Goal: Complete application form

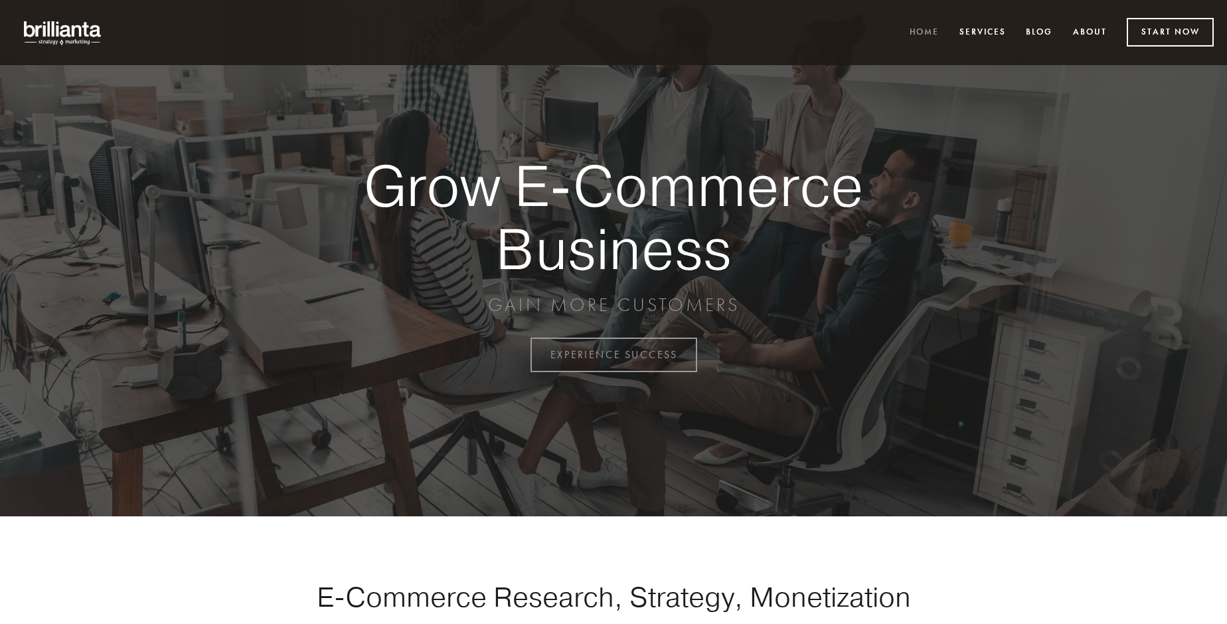
scroll to position [3481, 0]
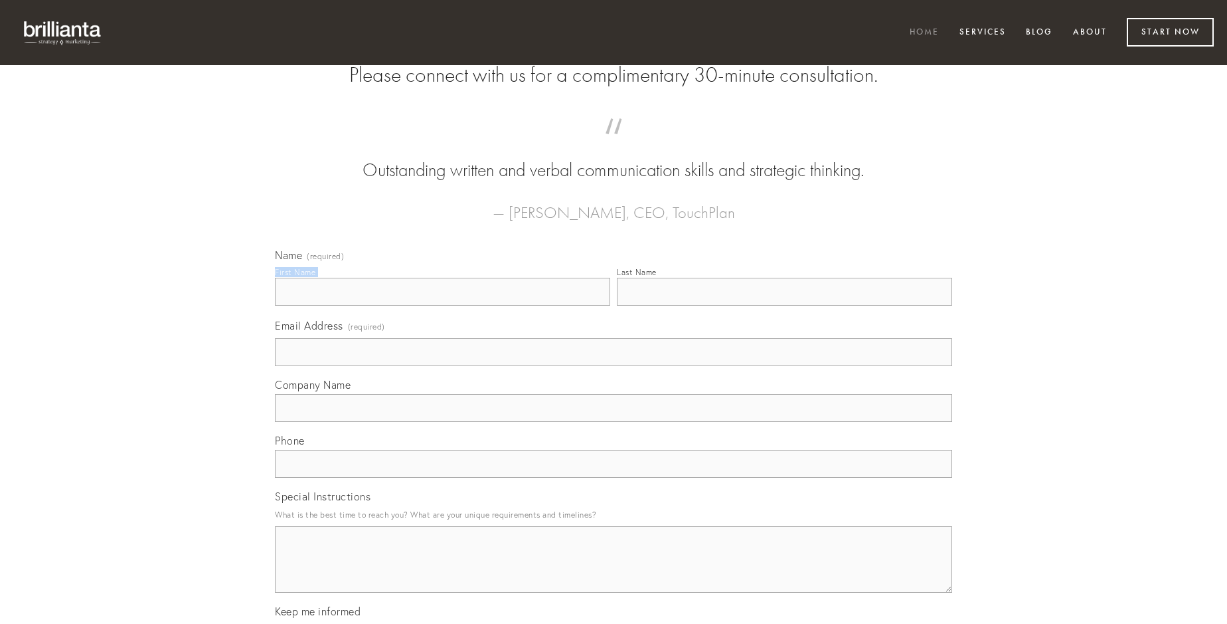
type input "[PERSON_NAME]"
click at [784, 305] on input "Last Name" at bounding box center [784, 292] width 335 height 28
type input "[PERSON_NAME]"
click at [614, 366] on input "Email Address (required)" at bounding box center [613, 352] width 677 height 28
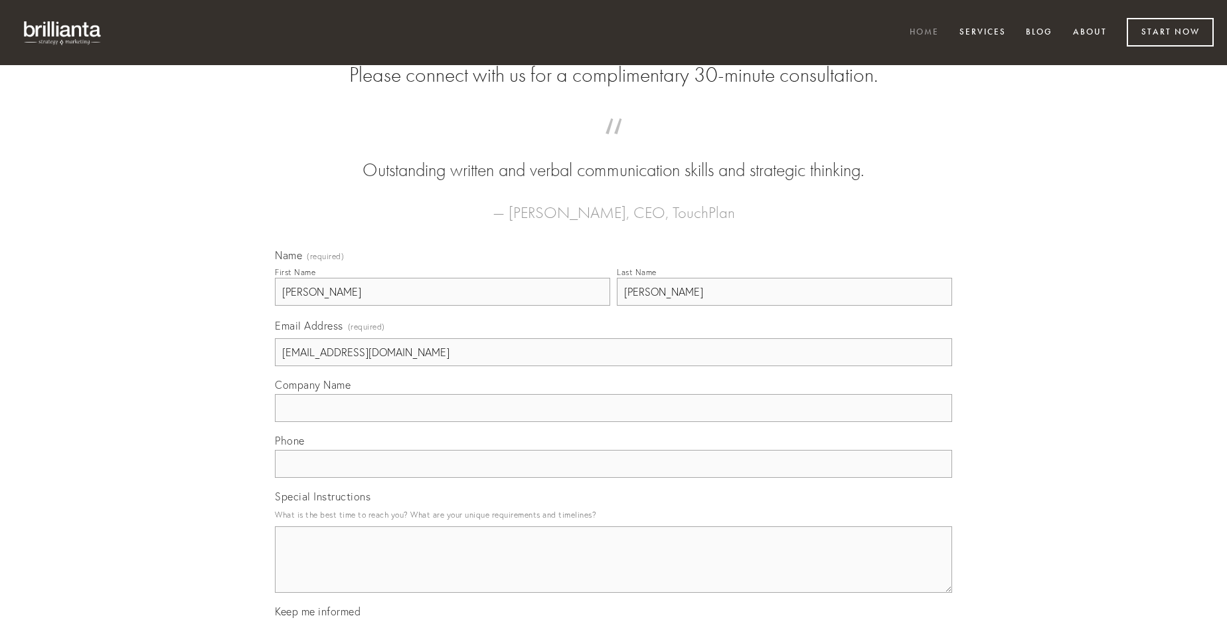
type input "[EMAIL_ADDRESS][DOMAIN_NAME]"
click at [614, 422] on input "Company Name" at bounding box center [613, 408] width 677 height 28
type input "suggero"
click at [614, 477] on input "text" at bounding box center [613, 464] width 677 height 28
click at [614, 571] on textarea "Special Instructions" at bounding box center [613, 559] width 677 height 66
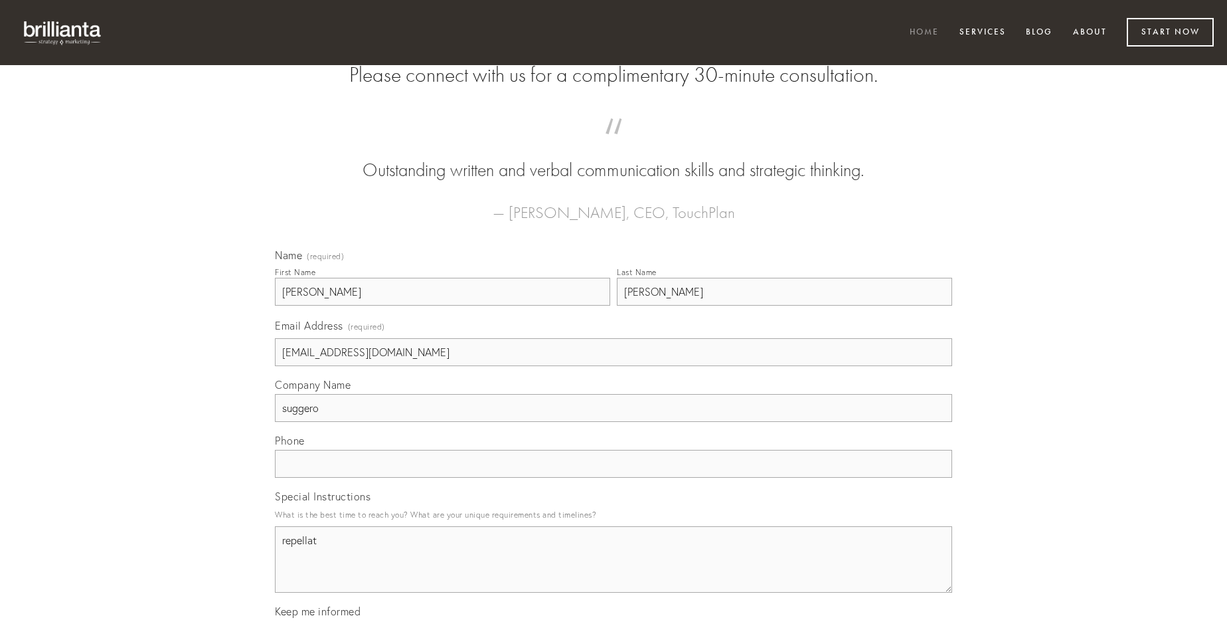
type textarea "repellat"
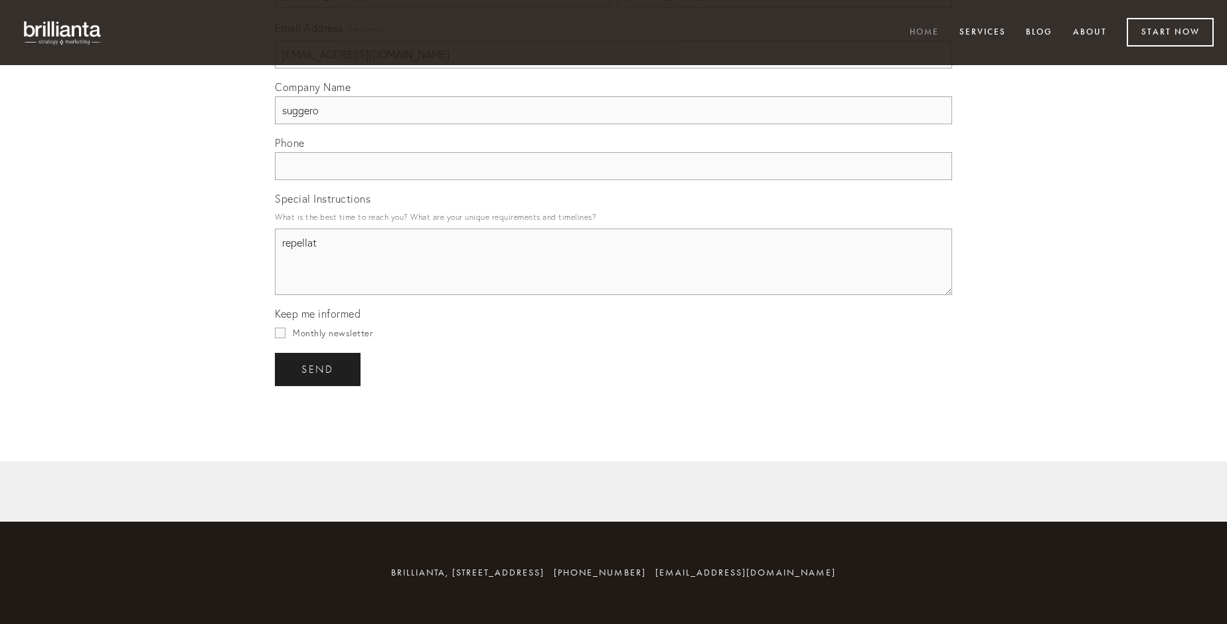
click at [319, 369] on span "send" at bounding box center [317, 369] width 33 height 12
